Goal: Obtain resource: Download file/media

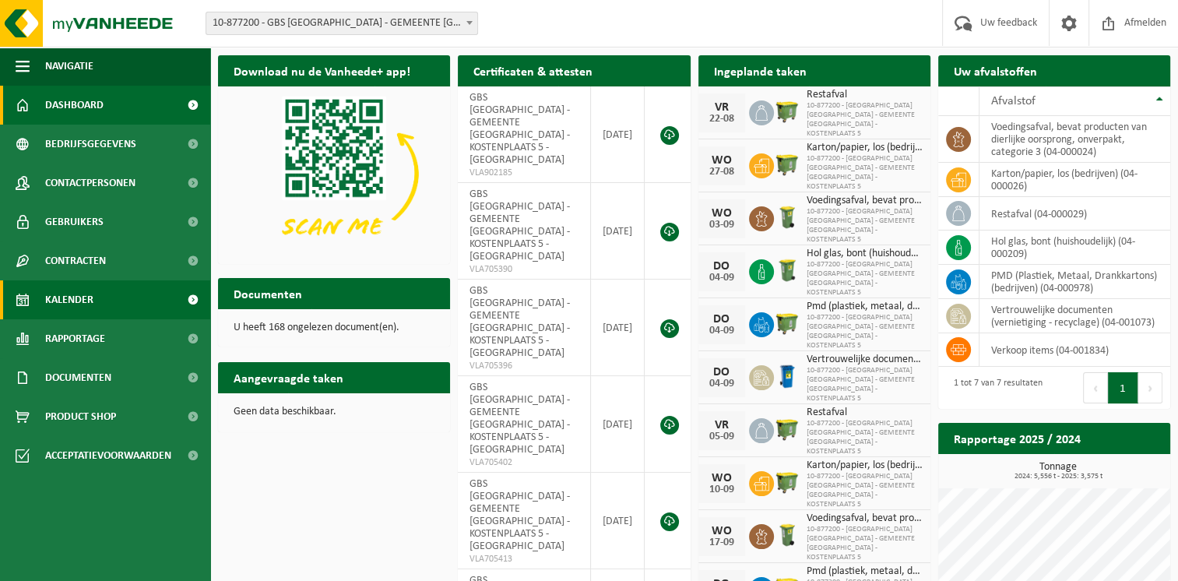
click at [97, 299] on link "Kalender" at bounding box center [105, 299] width 210 height 39
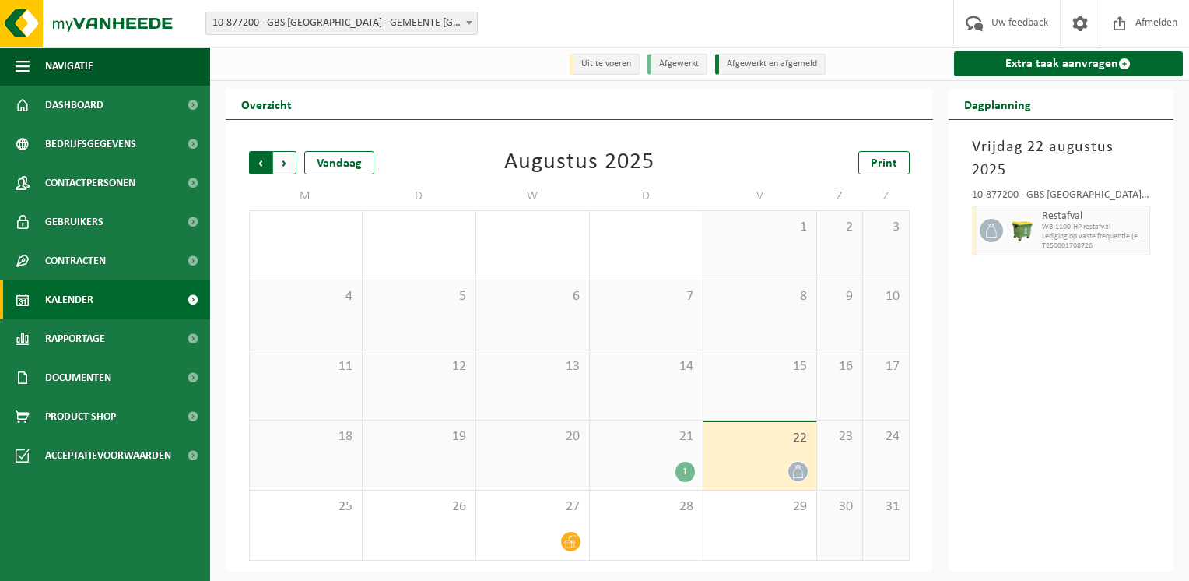
click at [285, 168] on span "Volgende" at bounding box center [284, 162] width 23 height 23
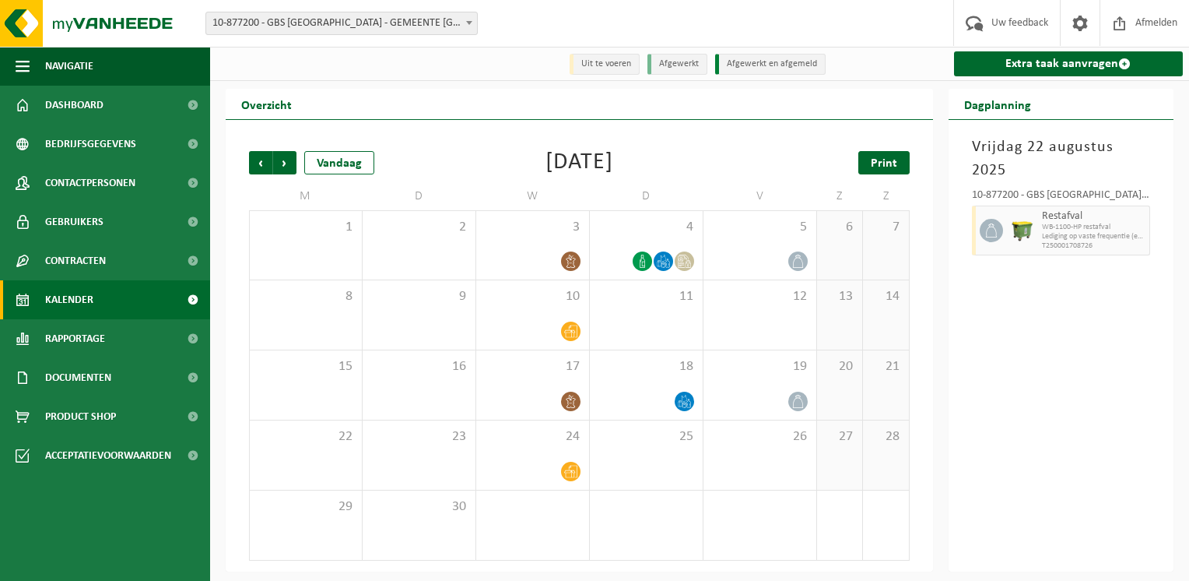
click at [878, 166] on span "Print" at bounding box center [884, 163] width 26 height 12
click at [284, 162] on span "Volgende" at bounding box center [284, 162] width 23 height 23
click at [896, 159] on span "Print" at bounding box center [884, 163] width 26 height 12
